Goal: Information Seeking & Learning: Learn about a topic

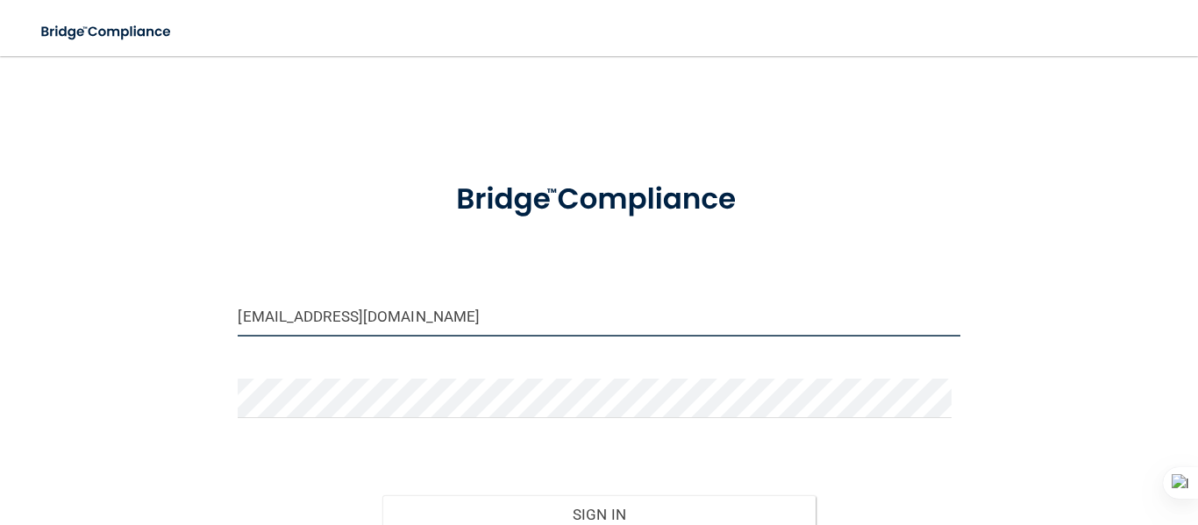
click at [531, 319] on input "[EMAIL_ADDRESS][DOMAIN_NAME]" at bounding box center [599, 316] width 722 height 39
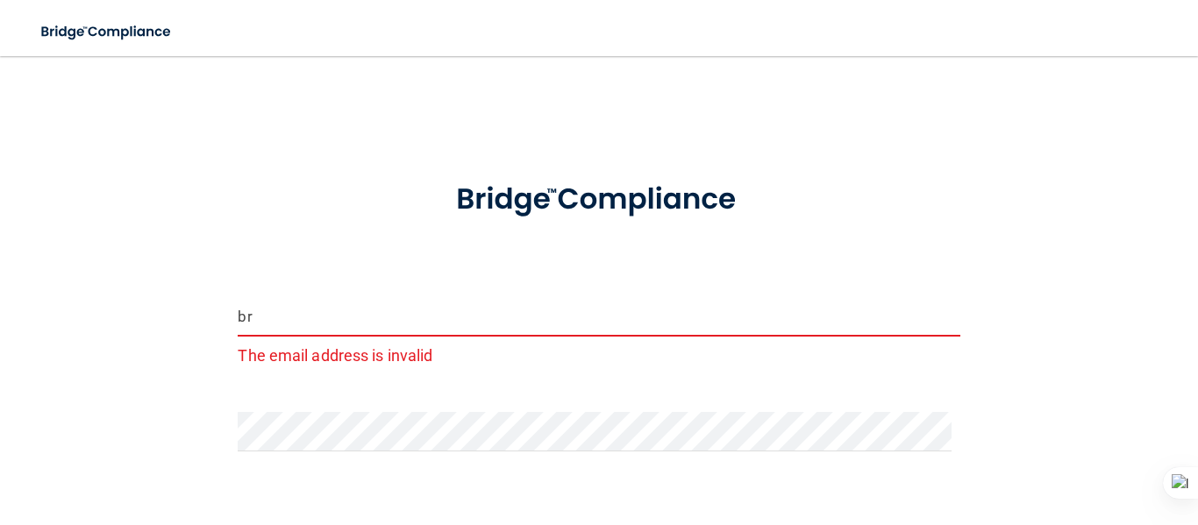
type input "b"
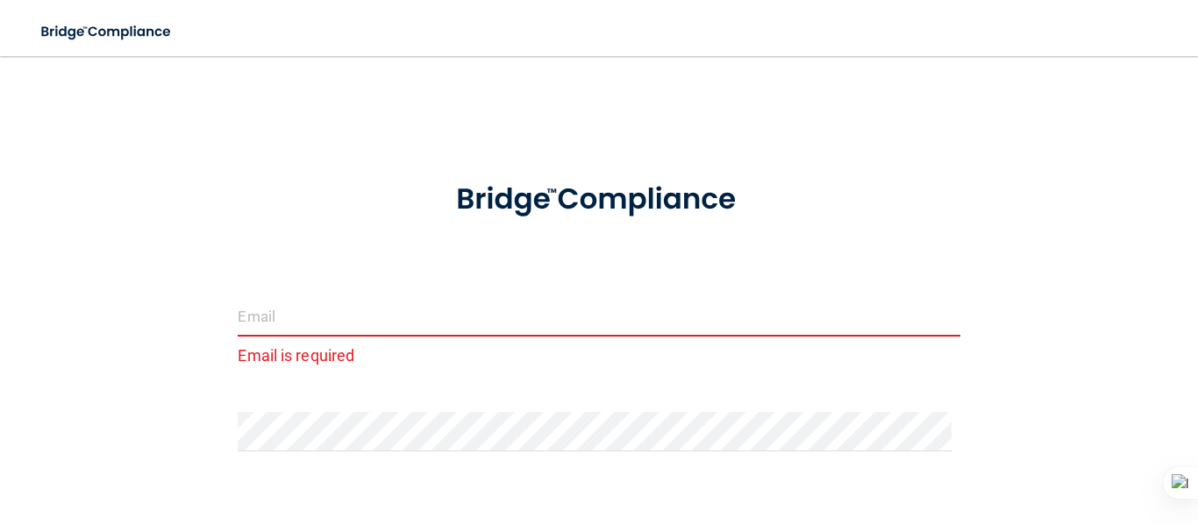
click at [252, 323] on input "email" at bounding box center [599, 316] width 722 height 39
type input "[EMAIL_ADDRESS][DOMAIN_NAME]"
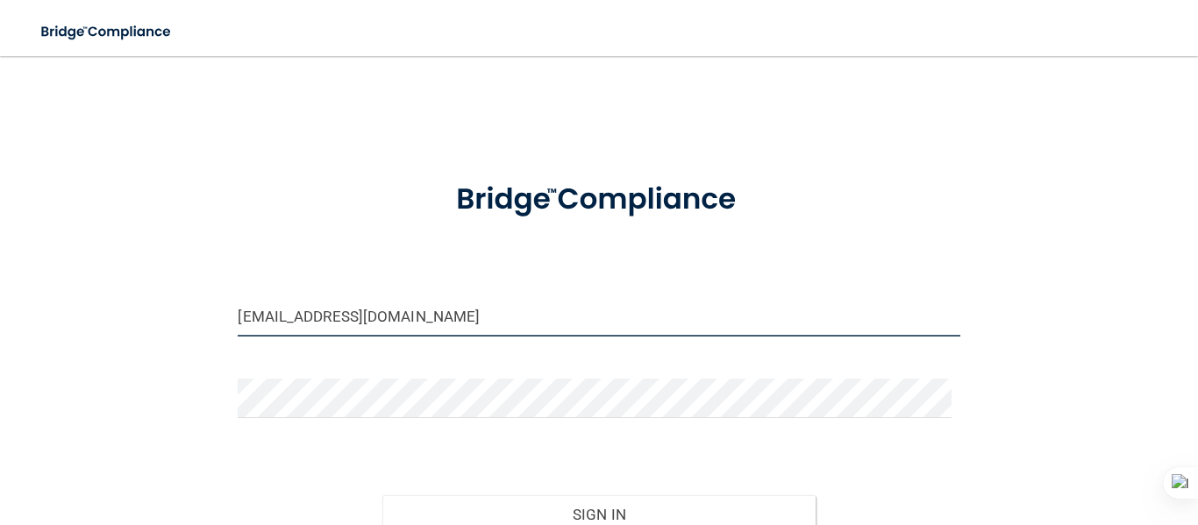
click at [382, 496] on button "Sign In" at bounding box center [598, 515] width 433 height 39
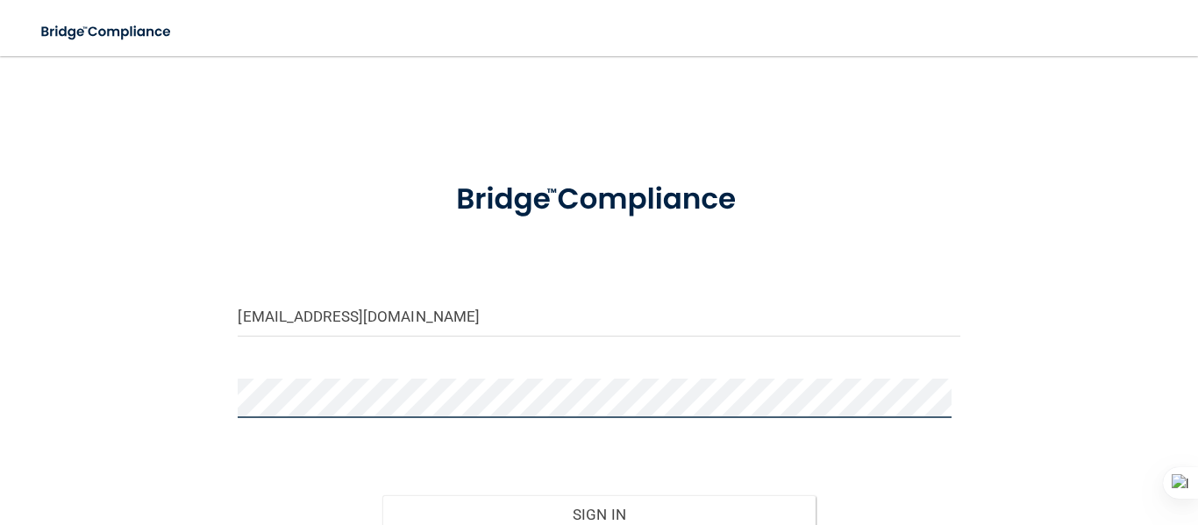
click at [382, 496] on button "Sign In" at bounding box center [598, 515] width 433 height 39
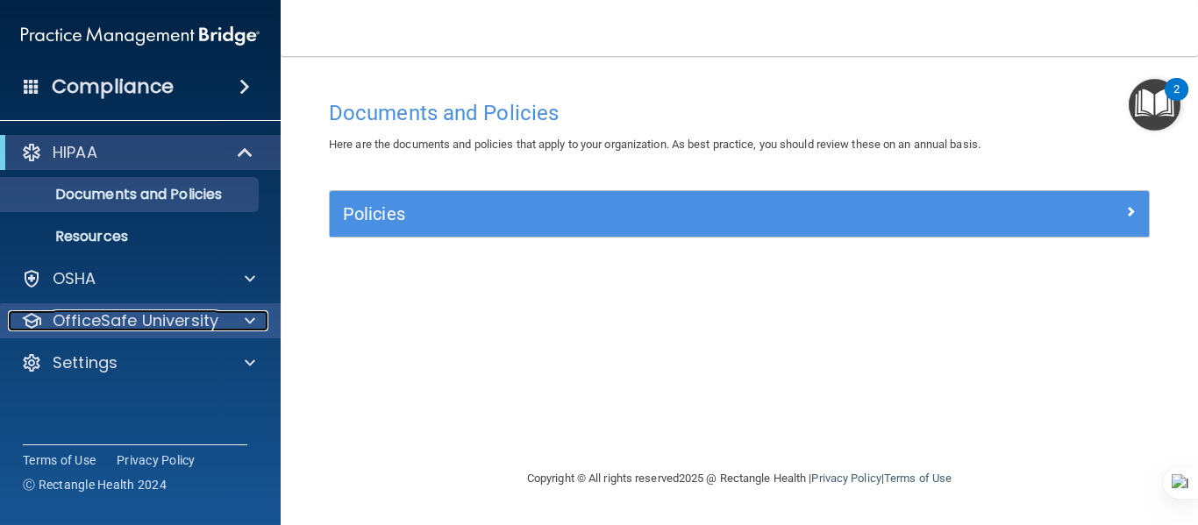
click at [214, 323] on p "OfficeSafe University" at bounding box center [136, 320] width 166 height 21
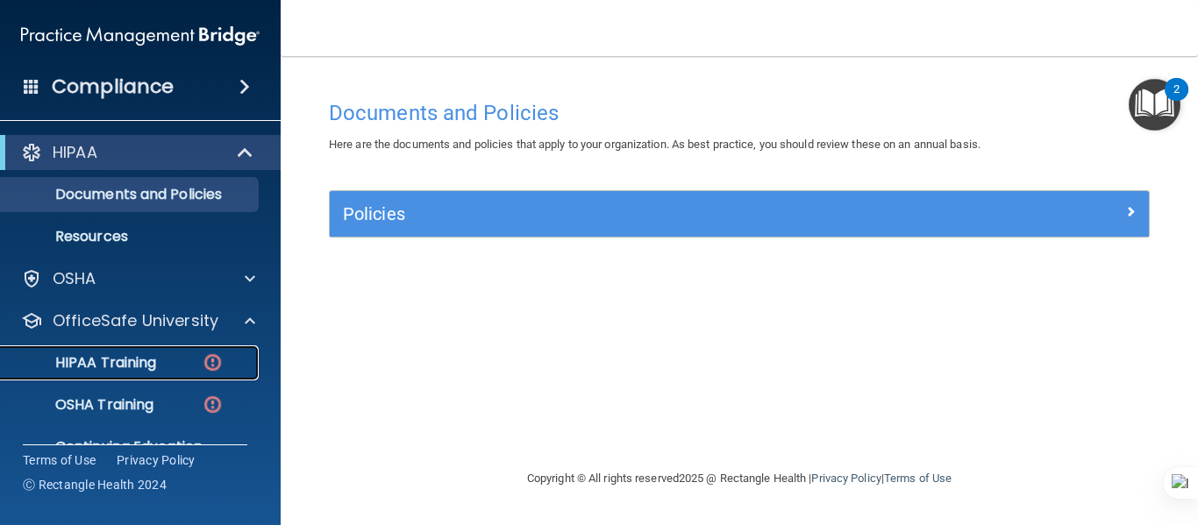
click at [214, 365] on img at bounding box center [213, 363] width 22 height 22
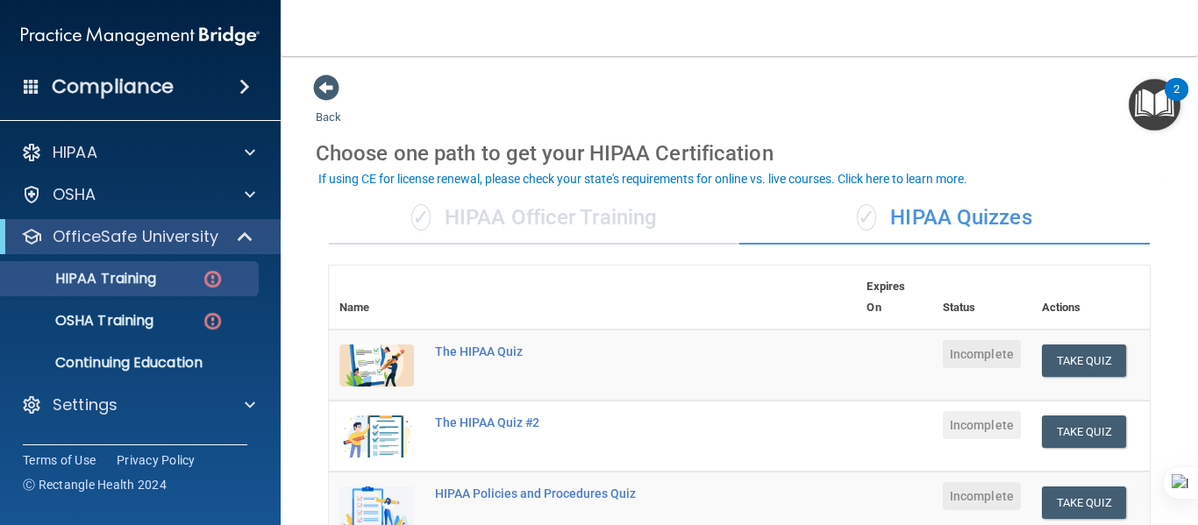
drag, startPoint x: 1197, startPoint y: 153, endPoint x: 1197, endPoint y: 214, distance: 60.5
click at [1197, 214] on div at bounding box center [1197, 262] width 1 height 525
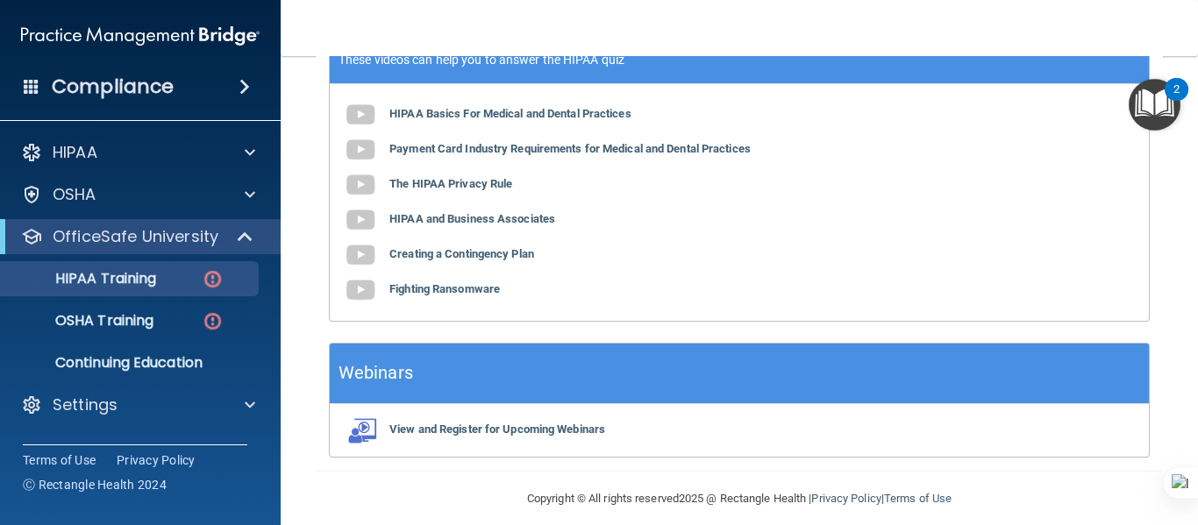
scroll to position [739, 0]
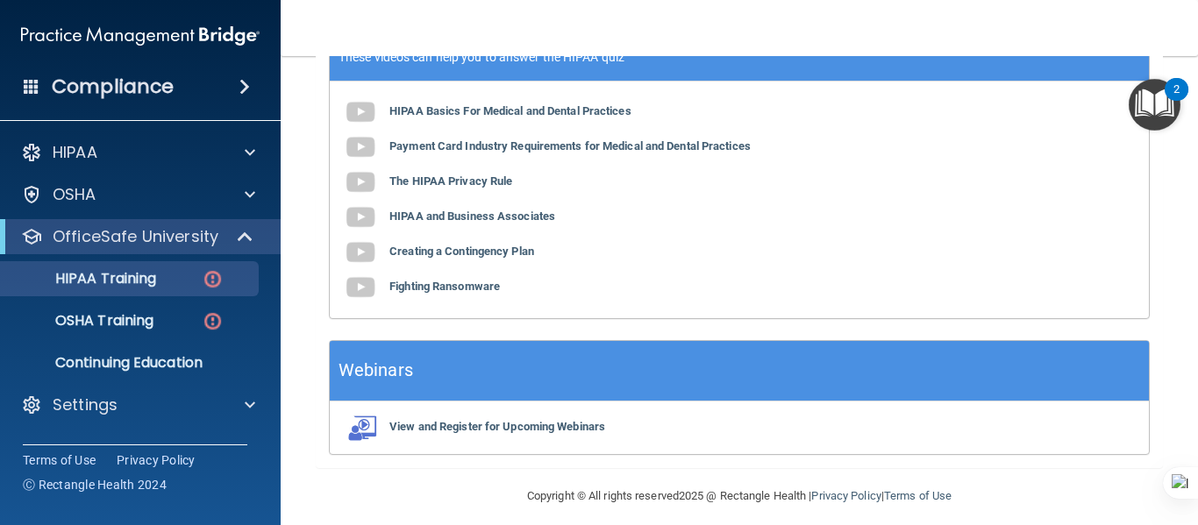
click at [1197, 260] on div at bounding box center [1197, 262] width 1 height 525
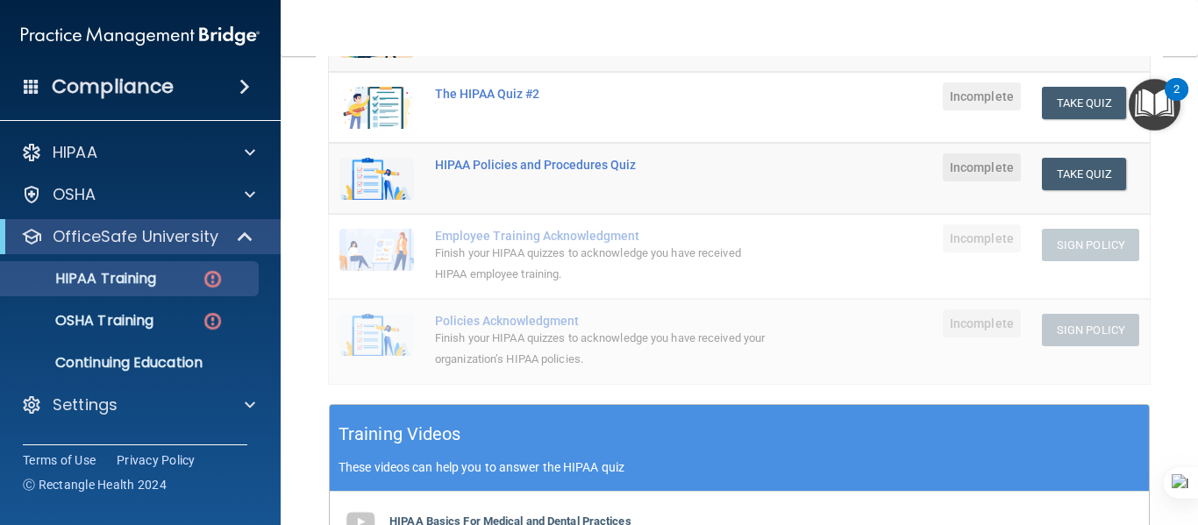
click at [1197, 253] on div at bounding box center [1197, 262] width 1 height 525
click at [171, 278] on div "HIPAA Training" at bounding box center [130, 279] width 239 height 18
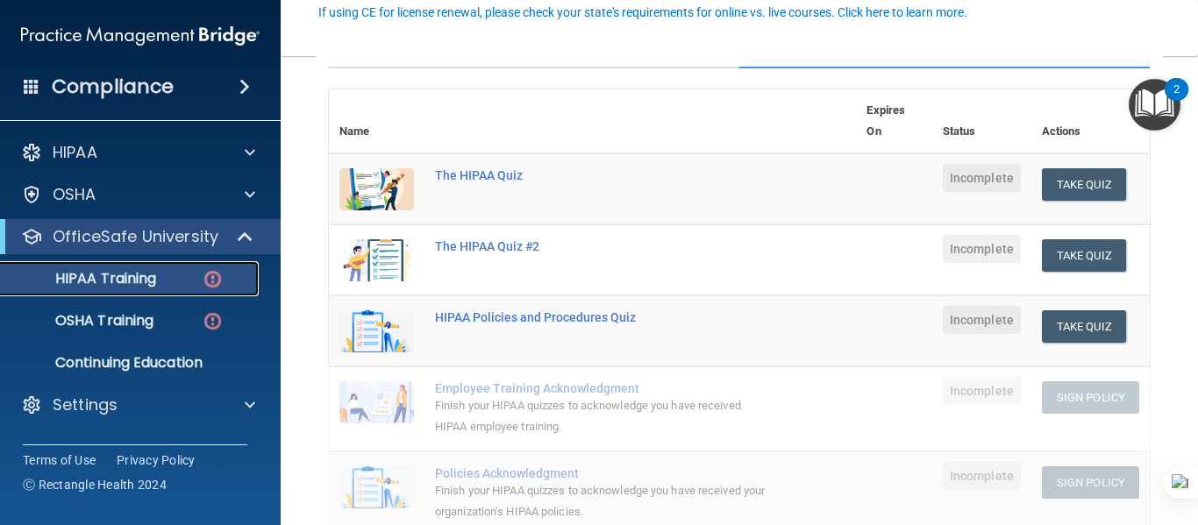
scroll to position [167, 0]
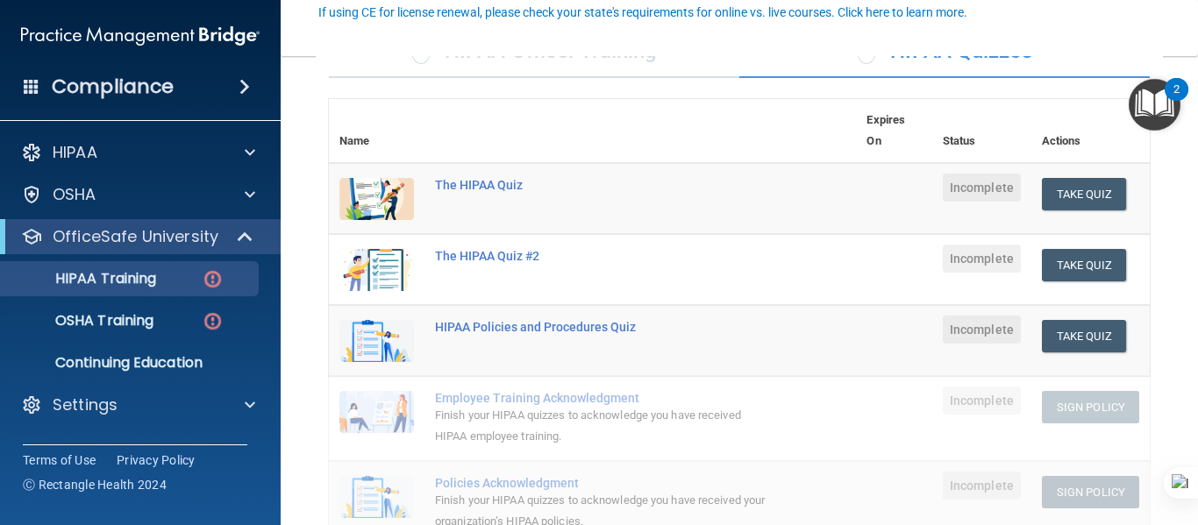
drag, startPoint x: 1197, startPoint y: 210, endPoint x: 1196, endPoint y: 397, distance: 186.8
click at [1196, 397] on html "Compliance HIPAA Documents and Policies Report an Incident Business Associates …" at bounding box center [599, 262] width 1198 height 525
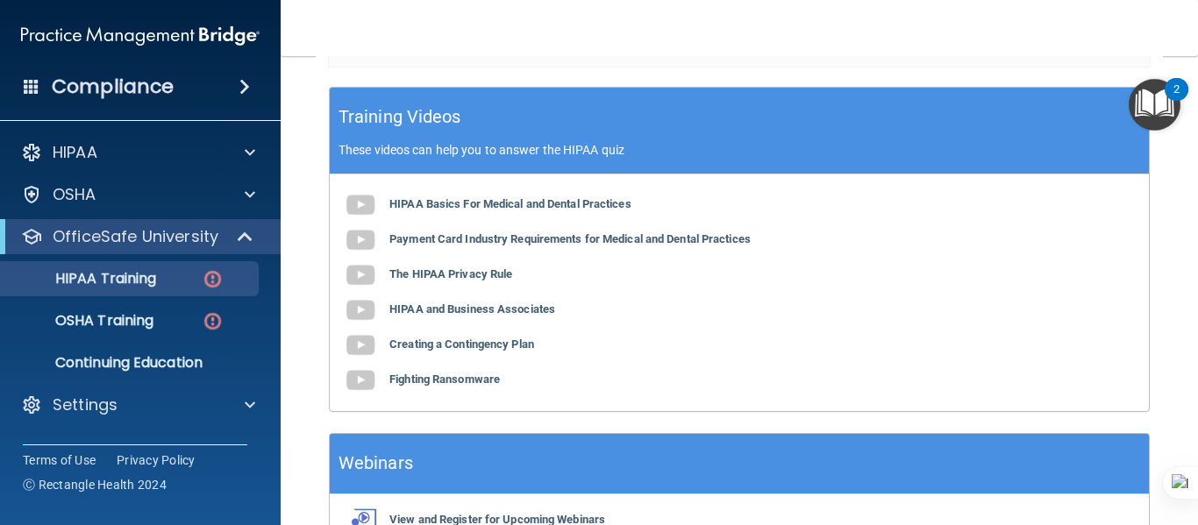
scroll to position [654, 0]
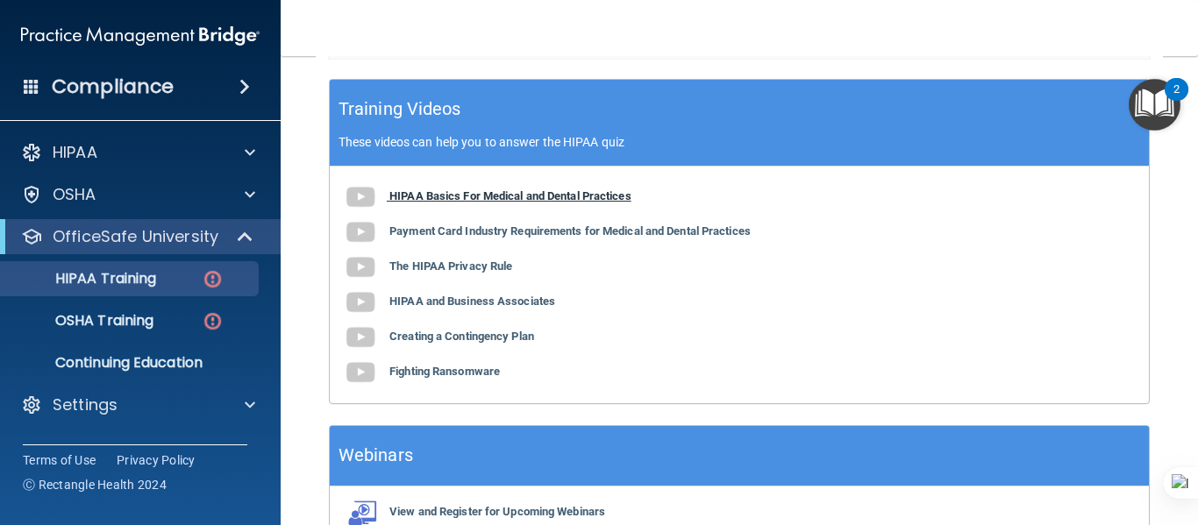
click at [616, 196] on b "HIPAA Basics For Medical and Dental Practices" at bounding box center [510, 195] width 242 height 13
drag, startPoint x: 1197, startPoint y: 413, endPoint x: 1196, endPoint y: 269, distance: 143.8
click at [1196, 269] on html "Compliance HIPAA Documents and Policies Report an Incident Business Associates …" at bounding box center [599, 262] width 1198 height 525
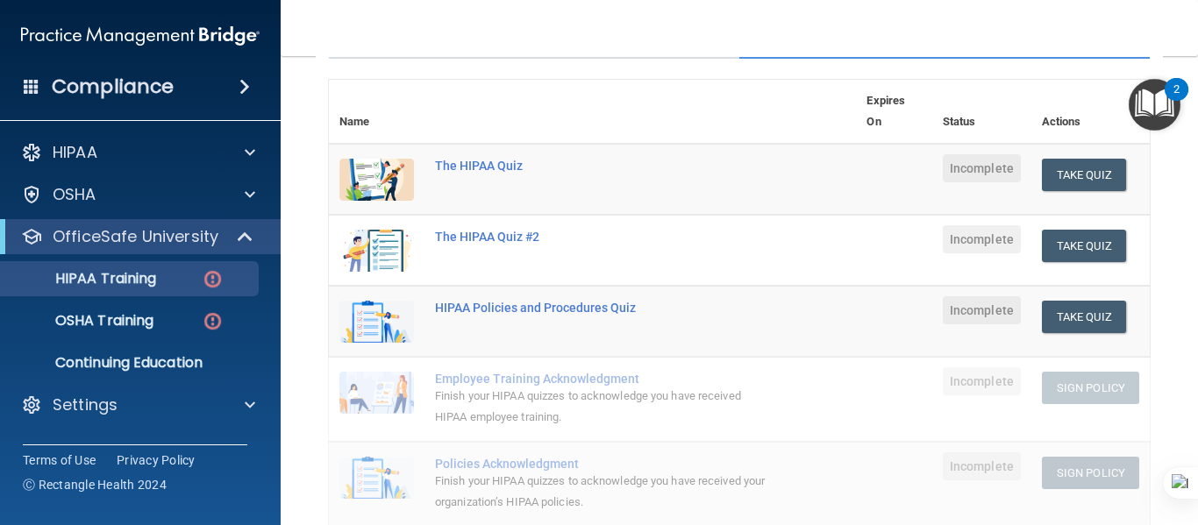
scroll to position [183, 0]
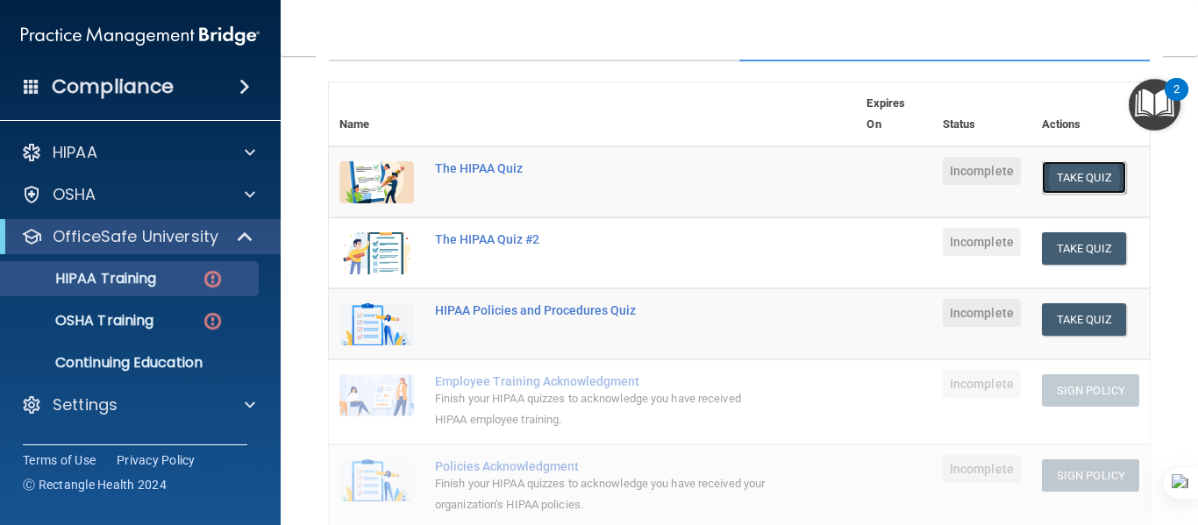
click at [1053, 190] on button "Take Quiz" at bounding box center [1084, 177] width 84 height 32
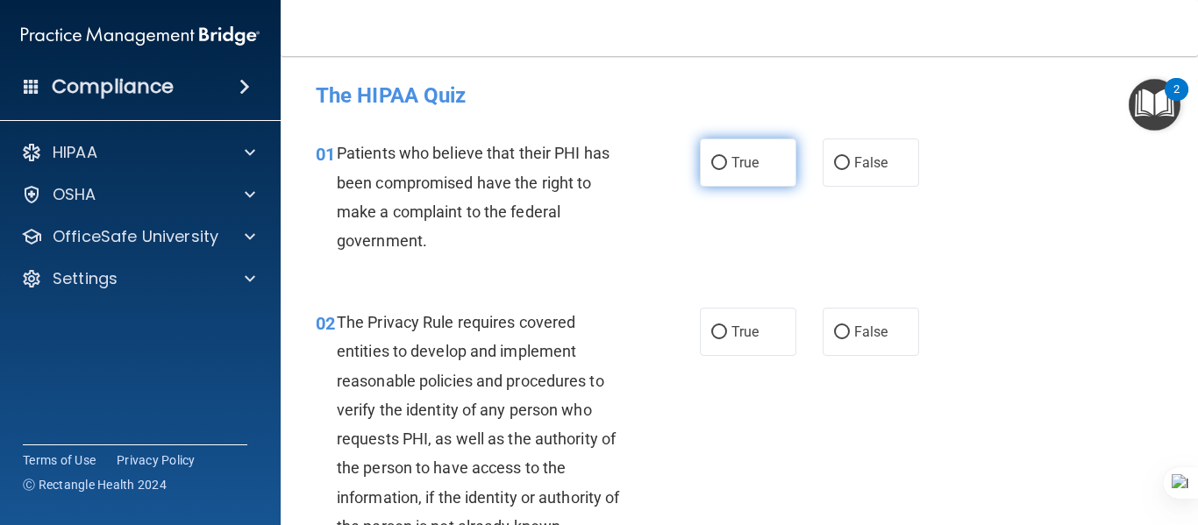
click at [739, 170] on span "True" at bounding box center [744, 162] width 27 height 17
click at [727, 170] on input "True" at bounding box center [719, 163] width 16 height 13
radio input "true"
drag, startPoint x: 1197, startPoint y: 95, endPoint x: 1196, endPoint y: 111, distance: 16.7
click at [1196, 111] on html "Compliance HIPAA Documents and Policies Report an Incident Business Associates …" at bounding box center [599, 262] width 1198 height 525
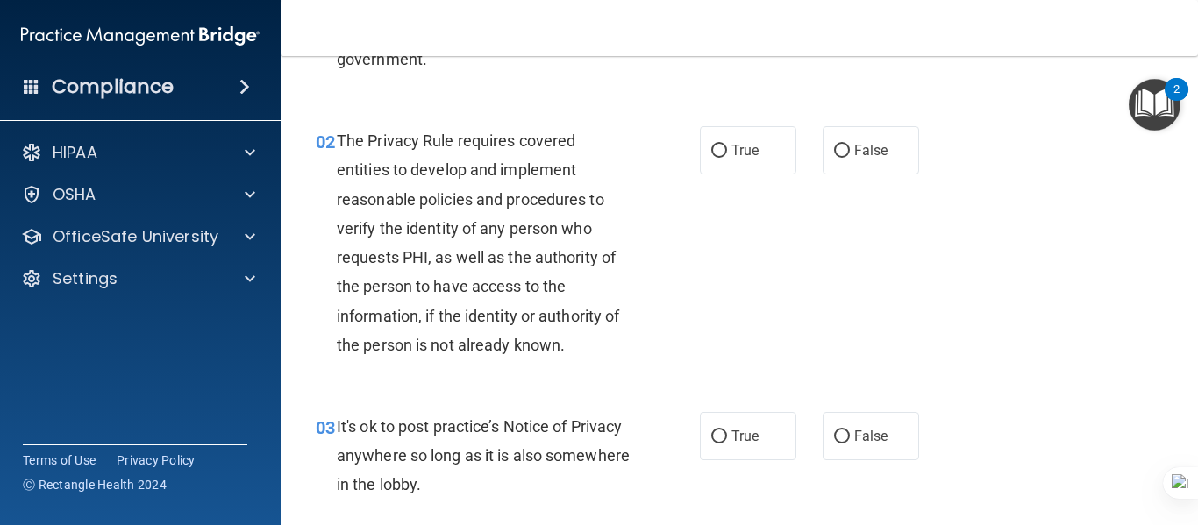
scroll to position [171, 0]
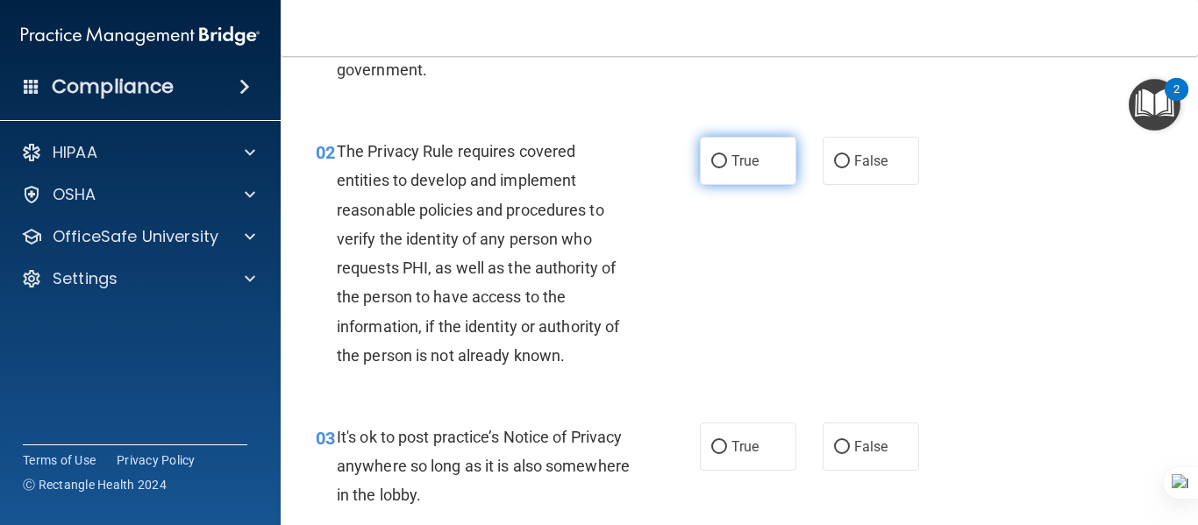
click at [769, 175] on label "True" at bounding box center [748, 161] width 96 height 48
click at [727, 168] on input "True" at bounding box center [719, 161] width 16 height 13
radio input "true"
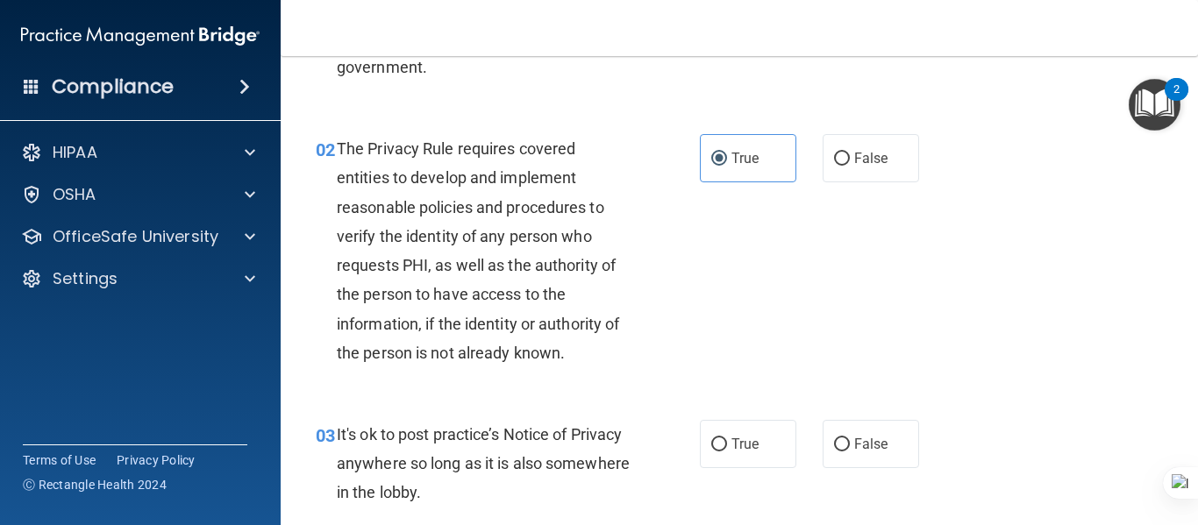
scroll to position [175, 0]
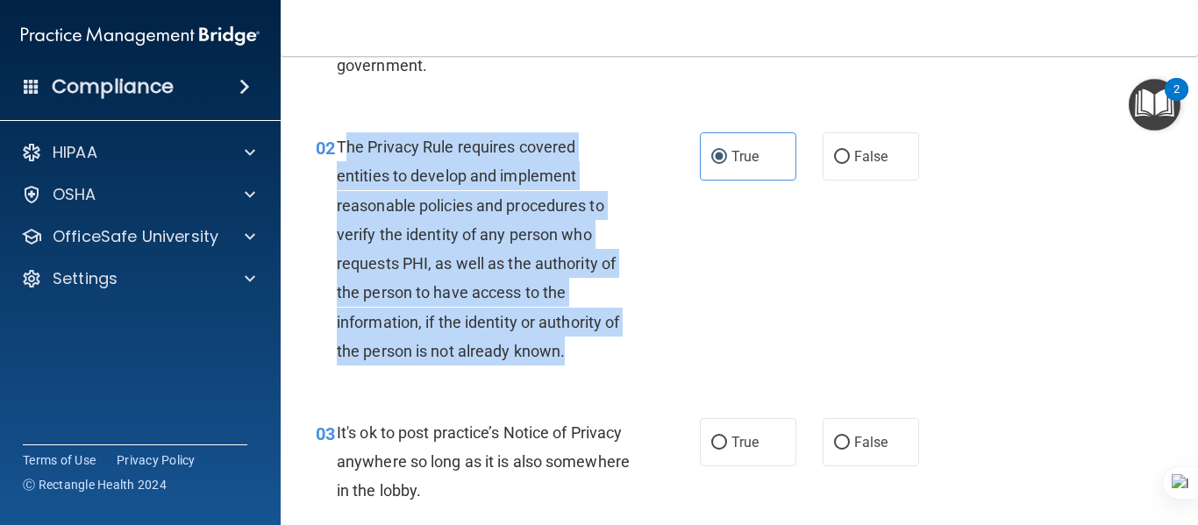
drag, startPoint x: 341, startPoint y: 141, endPoint x: 590, endPoint y: 360, distance: 331.8
click at [590, 360] on div "The Privacy Rule requires covered entities to develop and implement reasonable …" at bounding box center [491, 248] width 308 height 233
copy span "he Privacy Rule requires covered entities to develop and implement reasonable p…"
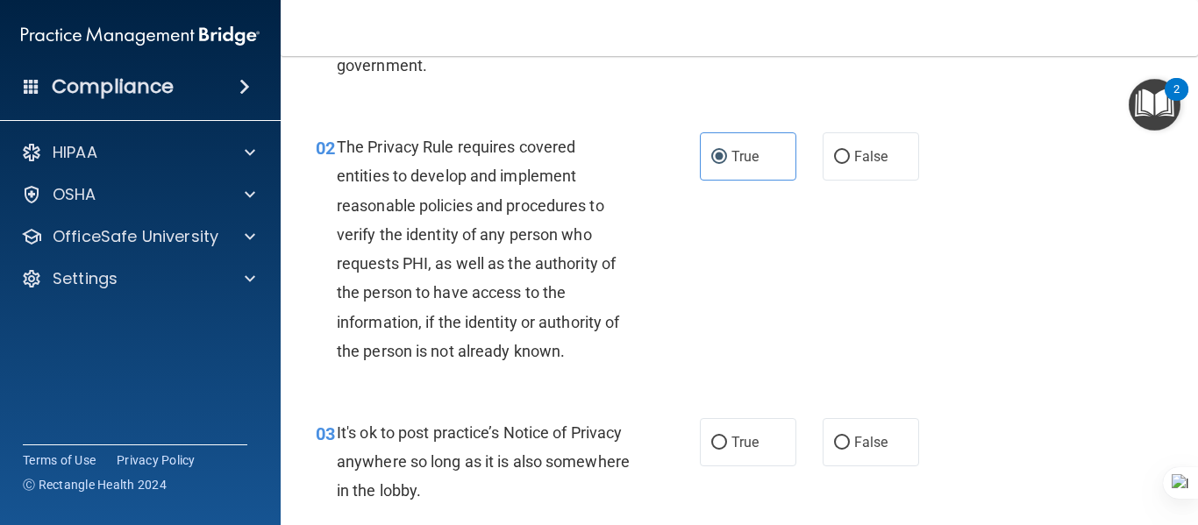
click at [575, 108] on div "01 Patients who believe that their PHI has been compromised have the right to m…" at bounding box center [740, 25] width 874 height 169
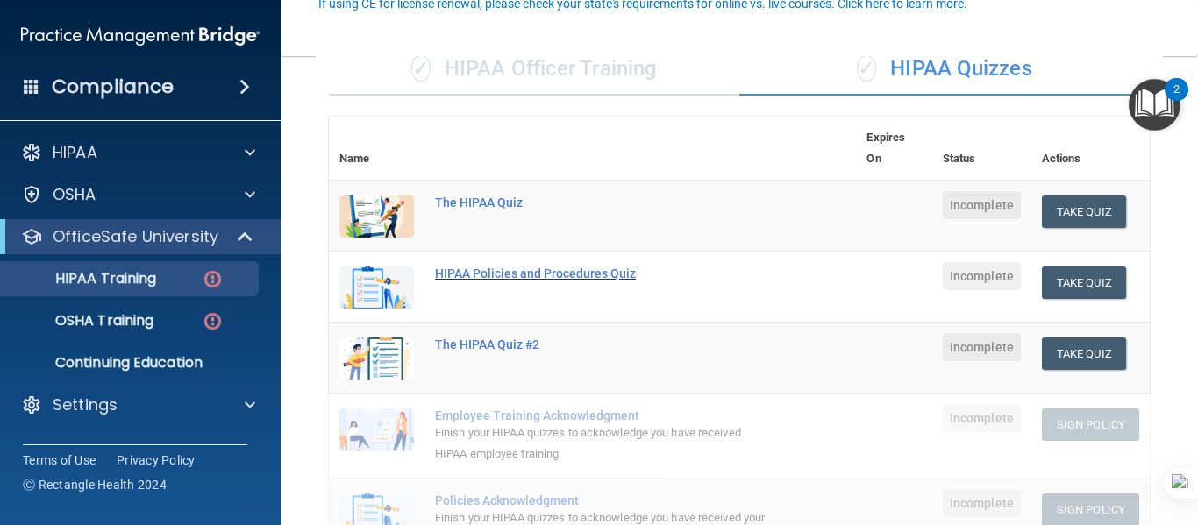
scroll to position [175, 0]
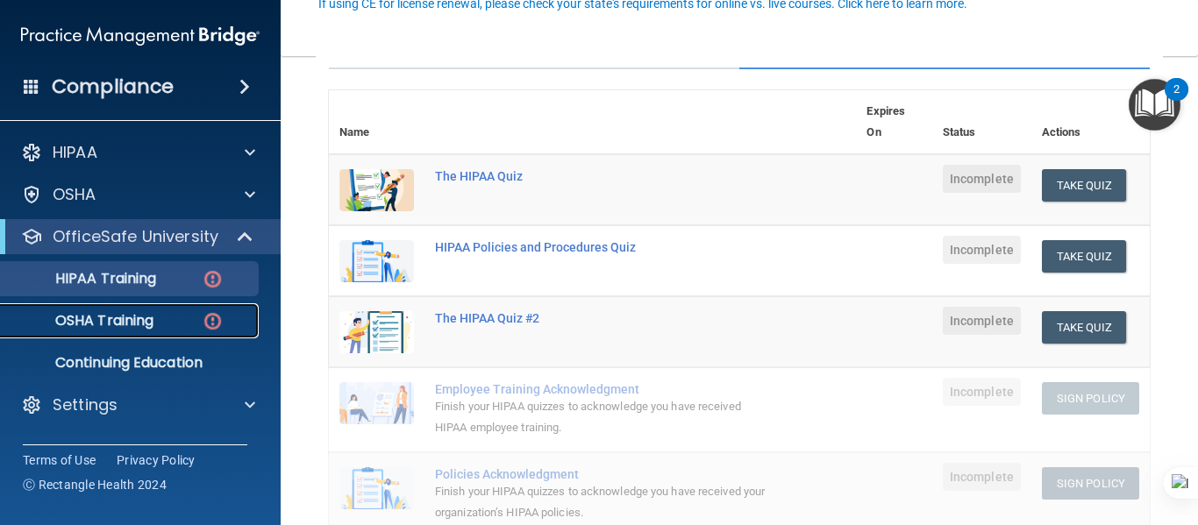
click at [120, 326] on p "OSHA Training" at bounding box center [82, 321] width 142 height 18
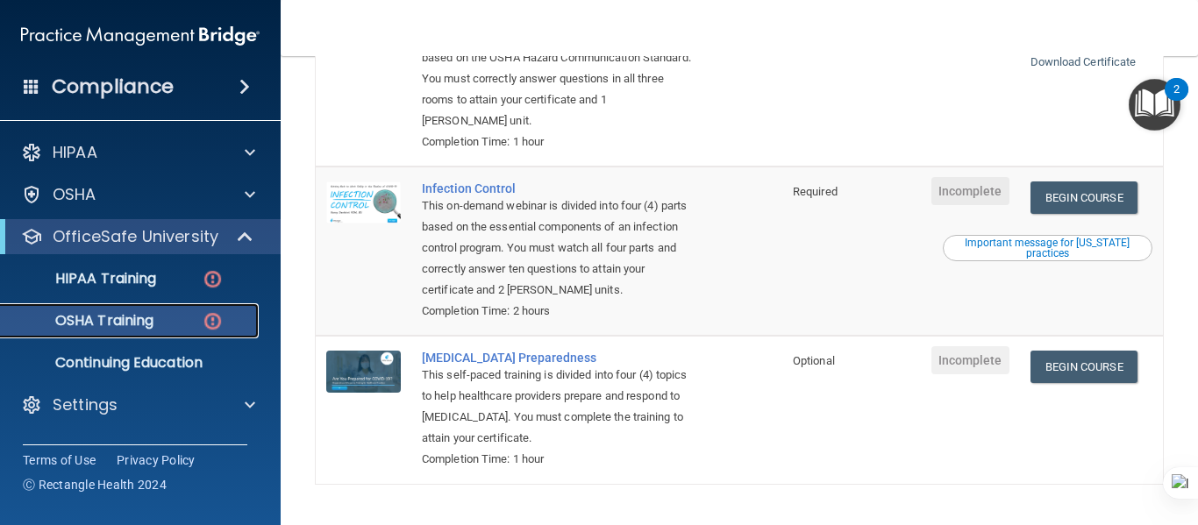
scroll to position [492, 0]
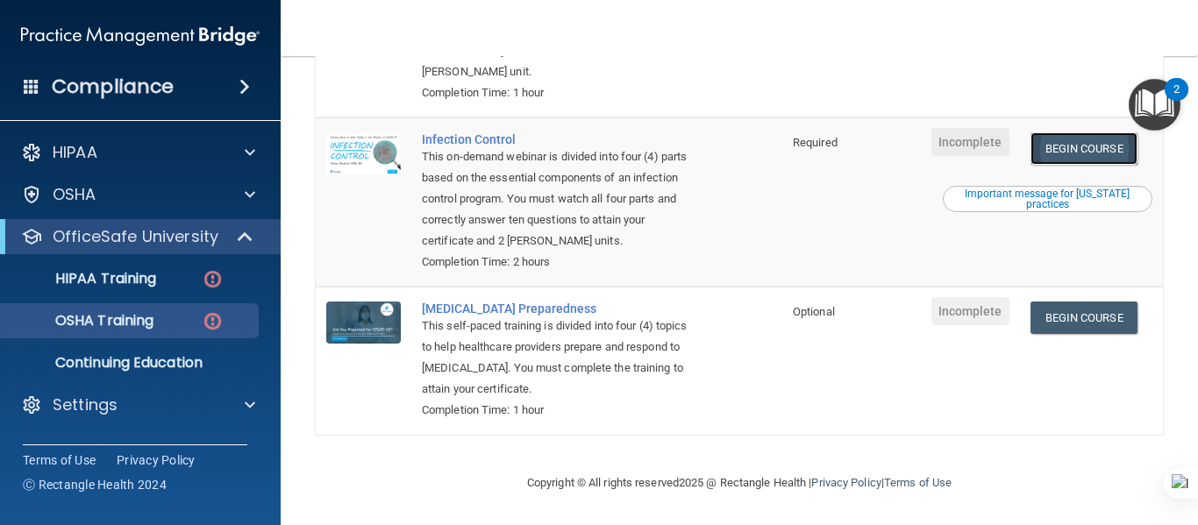
click at [1044, 153] on link "Begin Course" at bounding box center [1084, 148] width 107 height 32
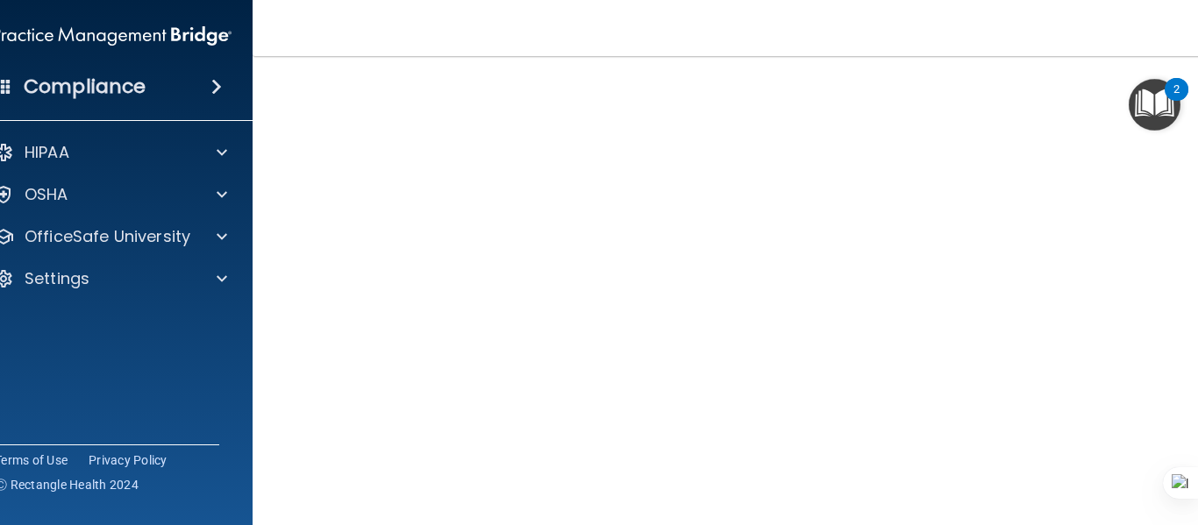
scroll to position [138, 0]
